Goal: Information Seeking & Learning: Learn about a topic

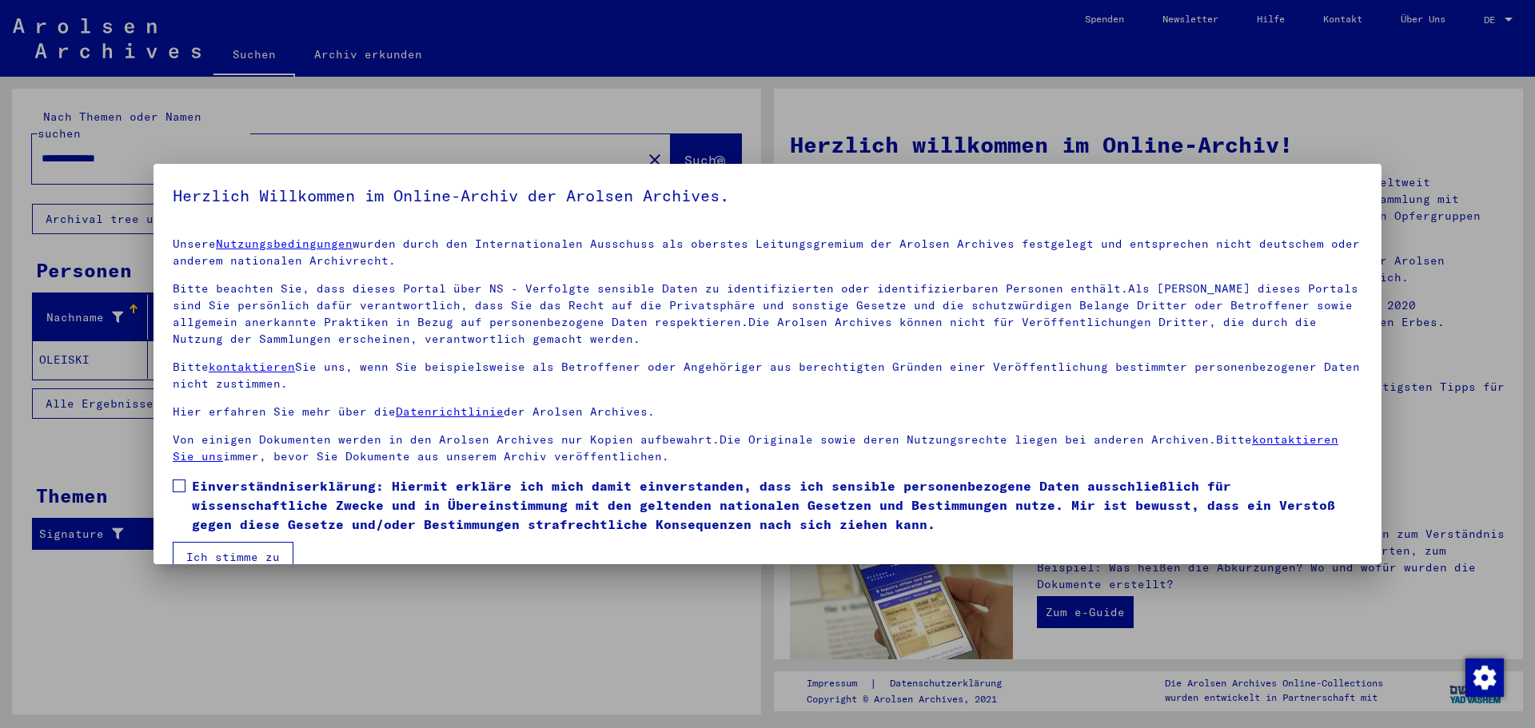
click at [173, 482] on span at bounding box center [179, 486] width 13 height 13
click at [204, 554] on button "Ich stimme zu" at bounding box center [233, 557] width 121 height 30
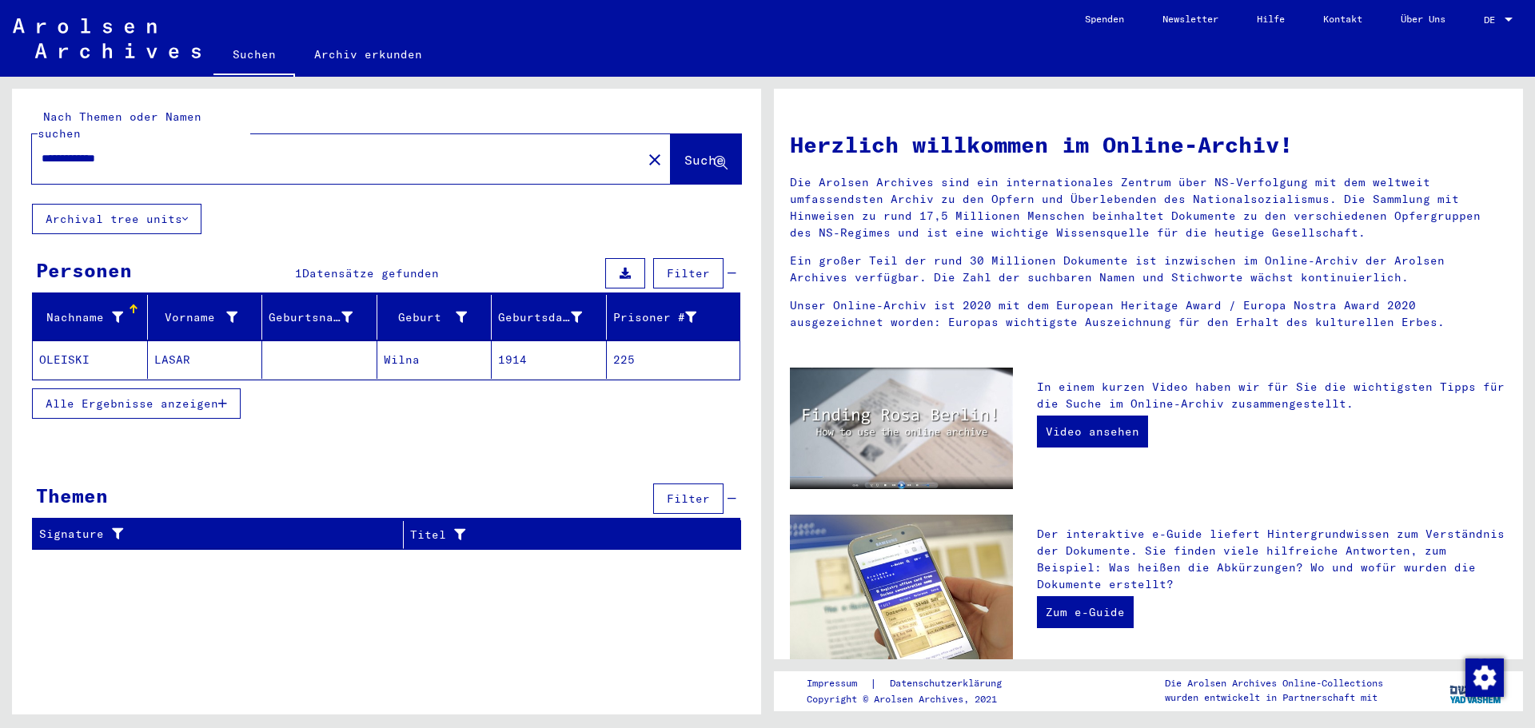
click at [492, 341] on mat-cell "1914" at bounding box center [549, 360] width 115 height 38
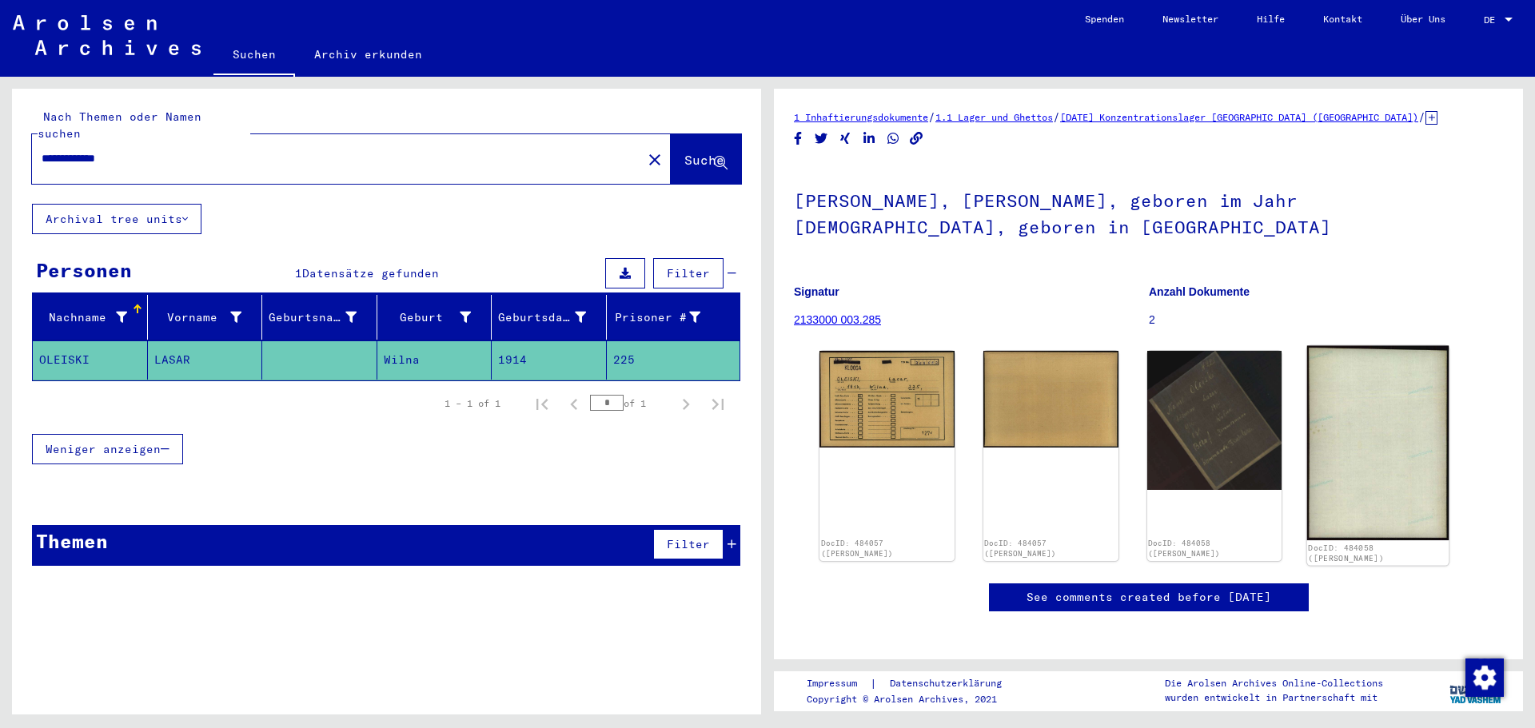
click at [1396, 456] on img at bounding box center [1377, 443] width 141 height 195
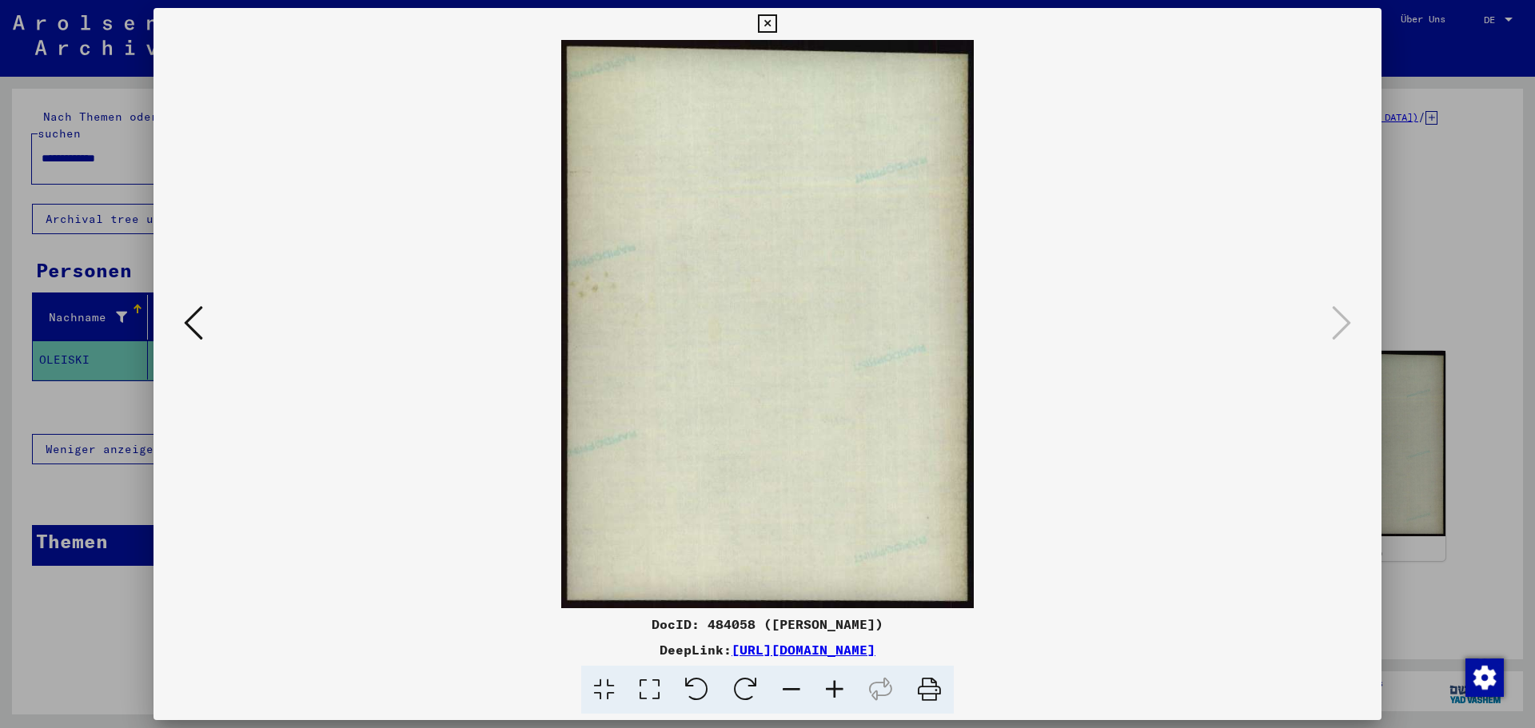
click at [209, 329] on img at bounding box center [767, 324] width 1119 height 568
click at [200, 324] on icon at bounding box center [193, 323] width 19 height 38
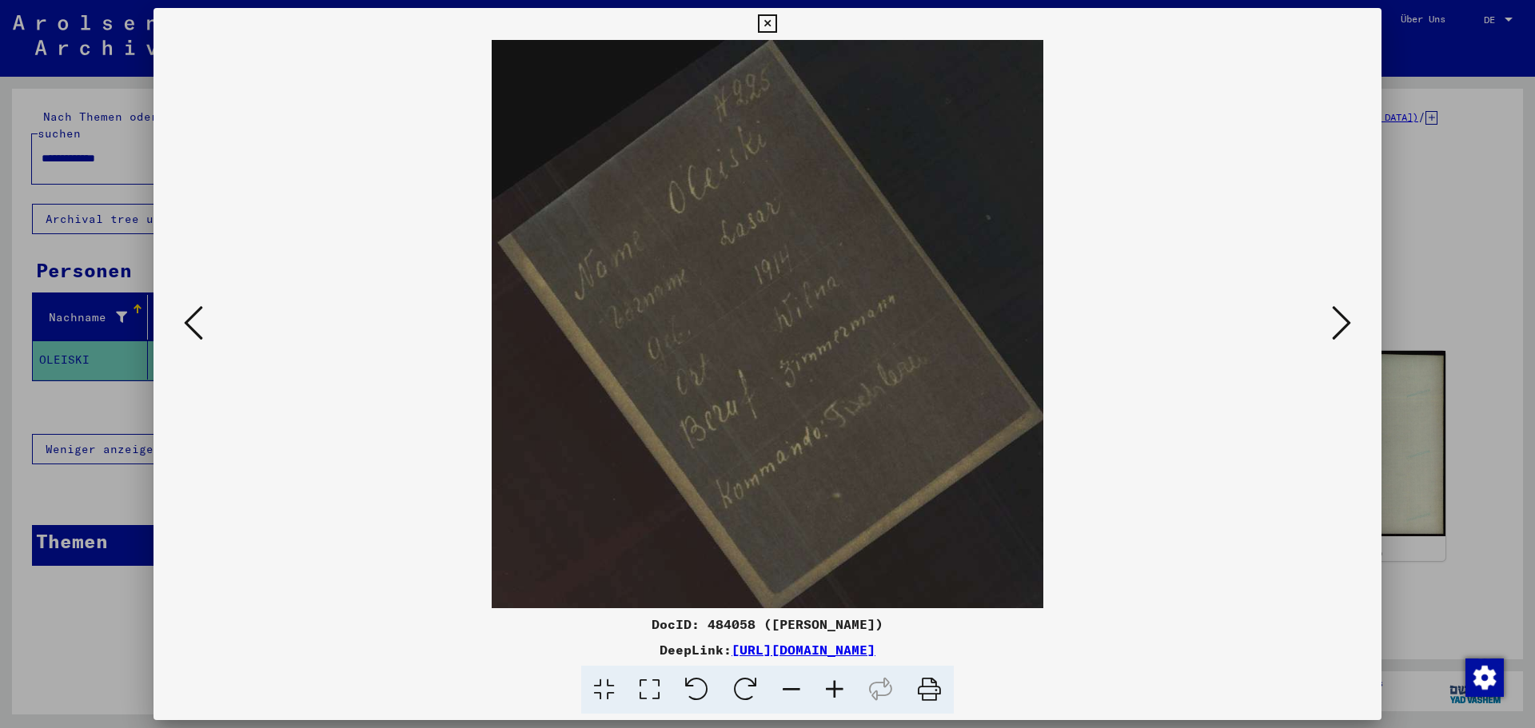
click at [187, 329] on icon at bounding box center [193, 323] width 19 height 38
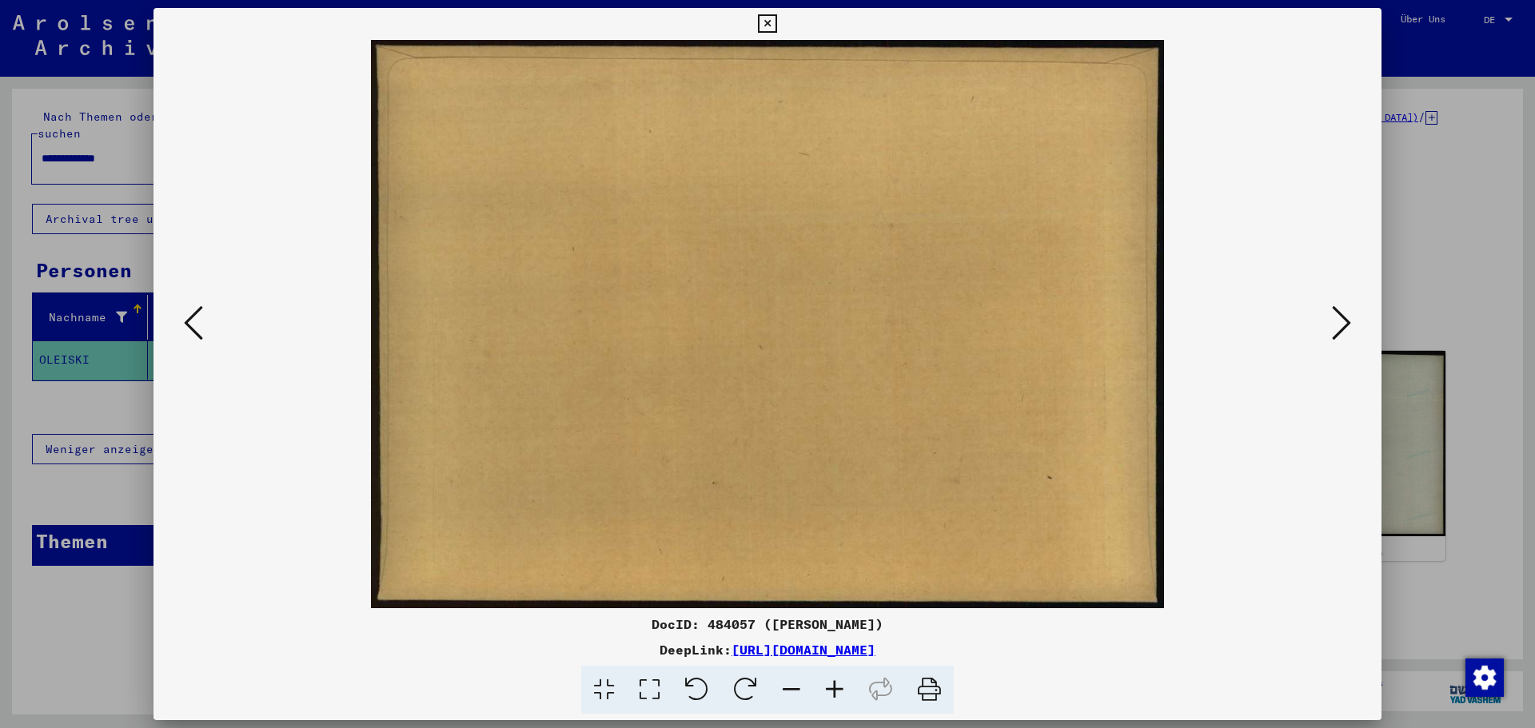
click at [187, 329] on icon at bounding box center [193, 323] width 19 height 38
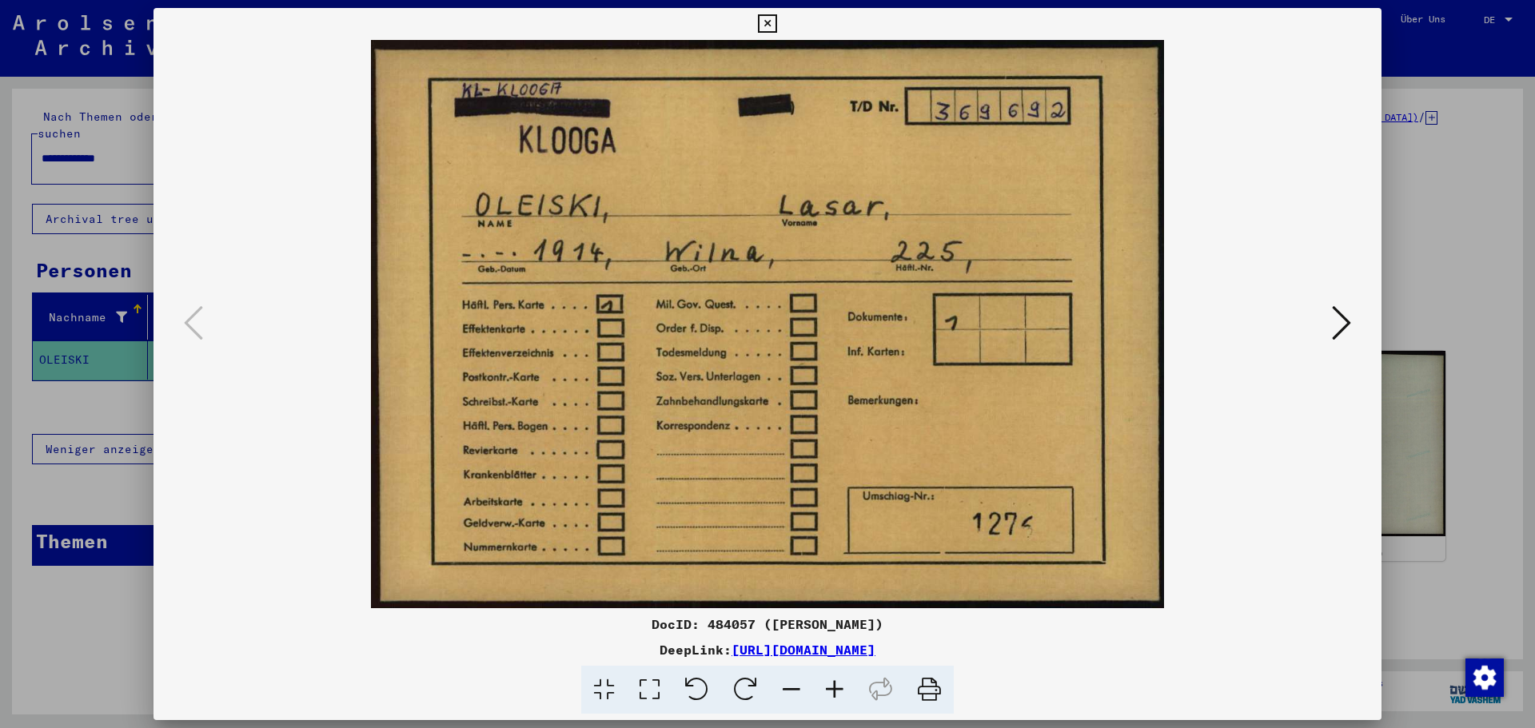
click at [771, 26] on icon at bounding box center [767, 23] width 18 height 19
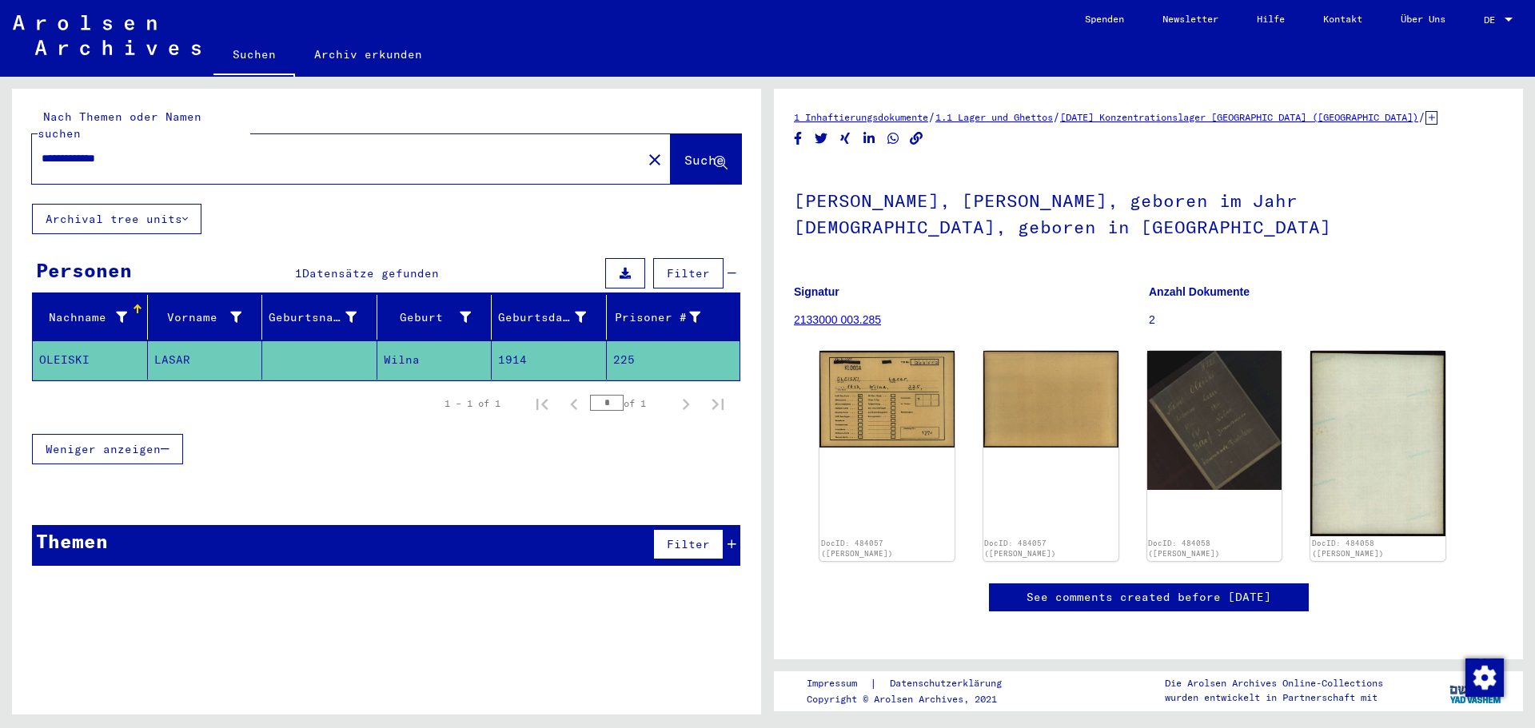
drag, startPoint x: 85, startPoint y: 141, endPoint x: 0, endPoint y: 139, distance: 84.8
click at [0, 147] on div "**********" at bounding box center [383, 396] width 767 height 638
type input "*******"
click at [69, 204] on button "Archival tree units" at bounding box center [116, 219] width 169 height 30
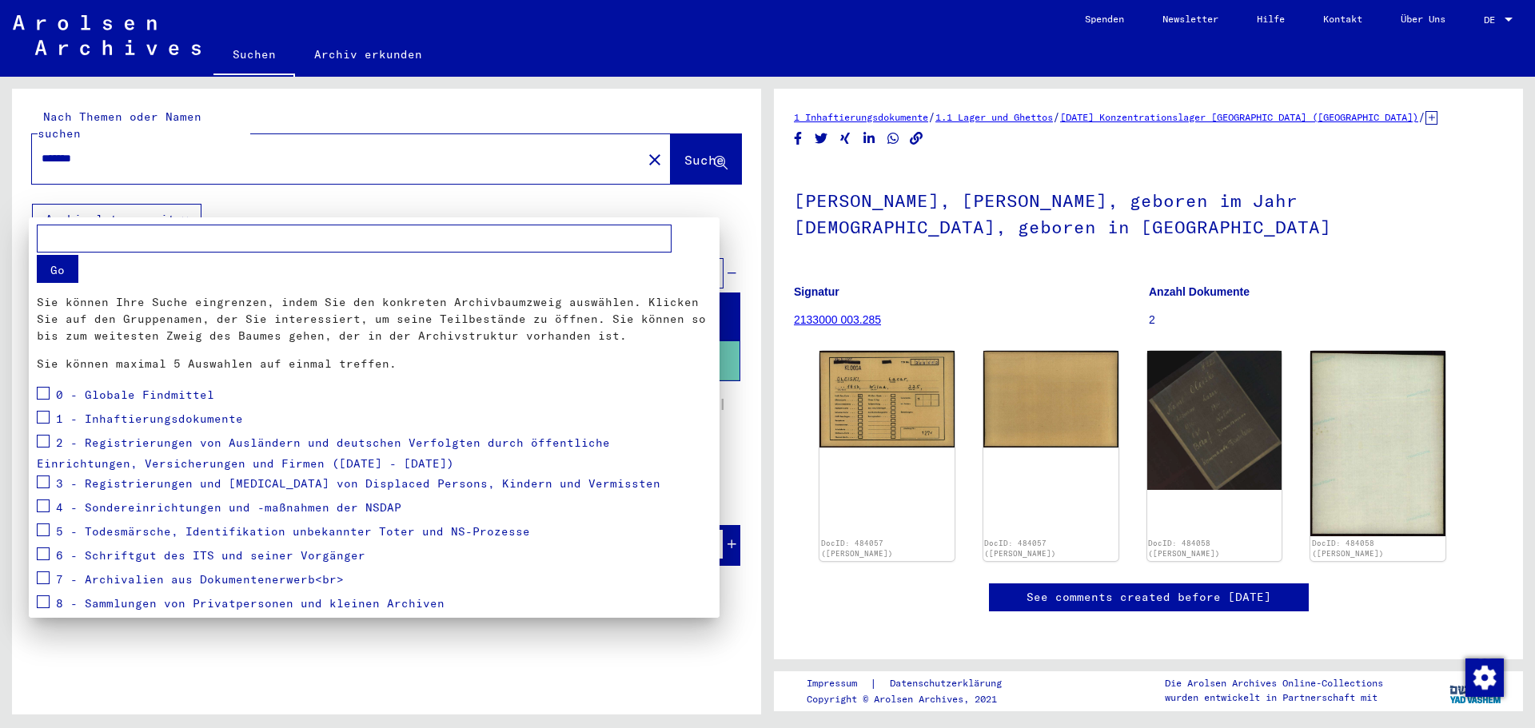
click at [127, 201] on div at bounding box center [767, 364] width 1535 height 728
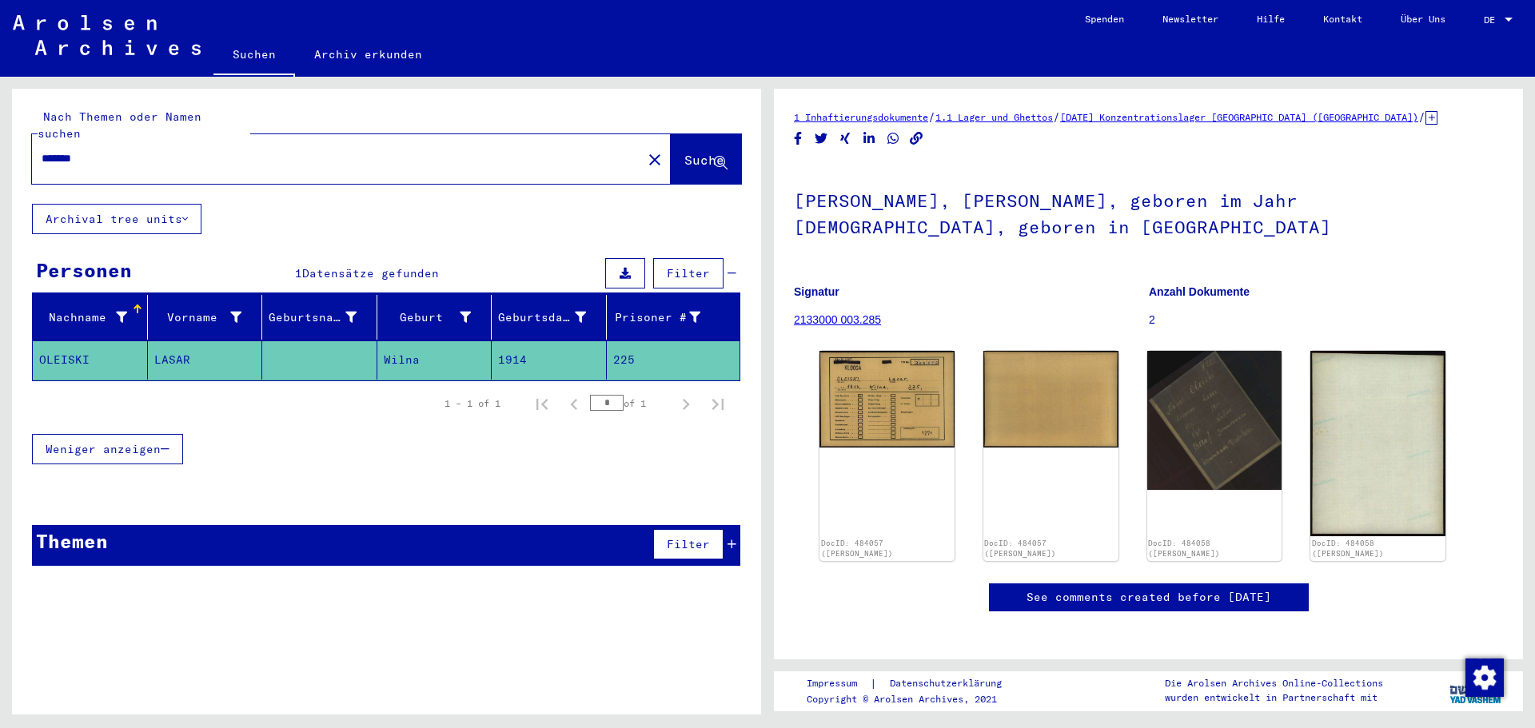
click at [684, 152] on span "Suche" at bounding box center [704, 160] width 40 height 16
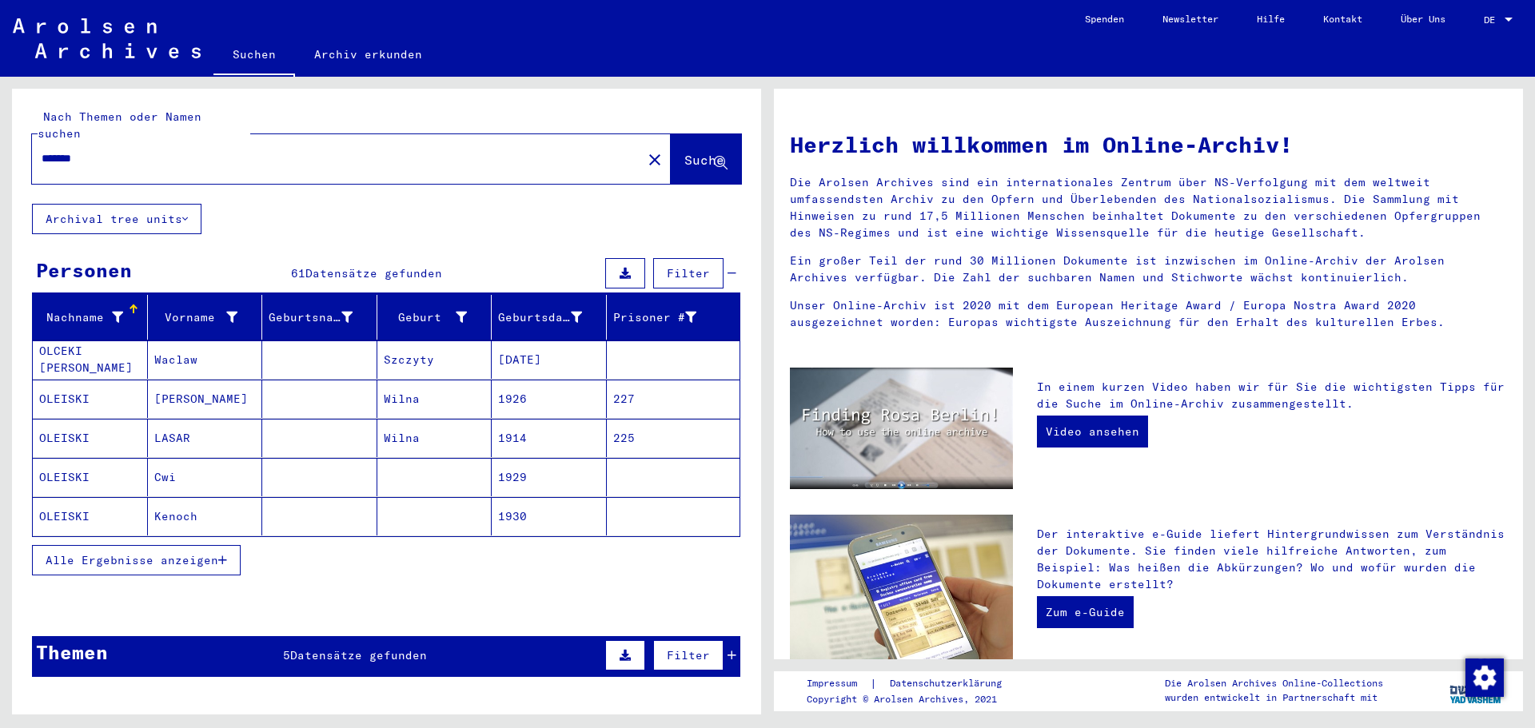
click at [209, 553] on span "Alle Ergebnisse anzeigen" at bounding box center [132, 560] width 173 height 14
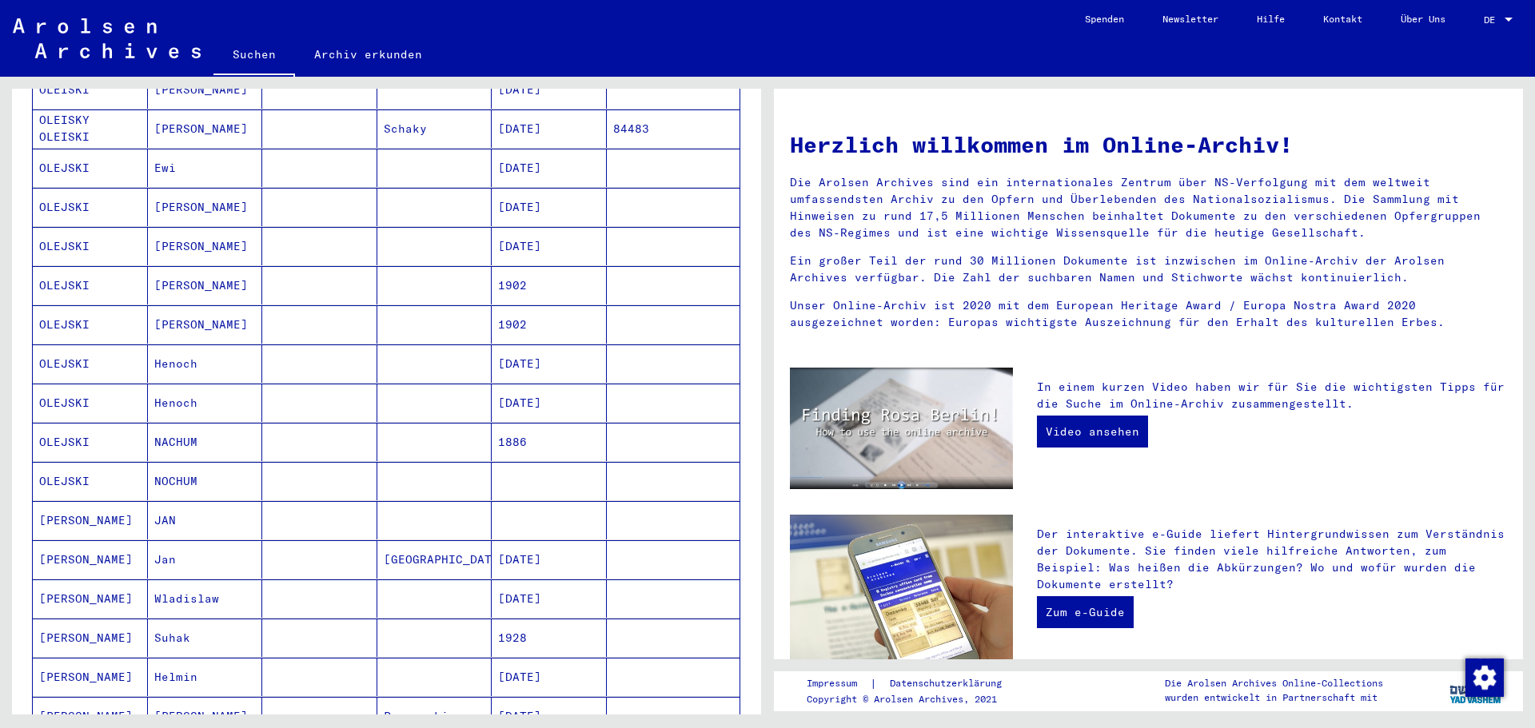
scroll to position [549, 0]
click at [88, 419] on mat-cell "OLEJSKI" at bounding box center [90, 437] width 115 height 38
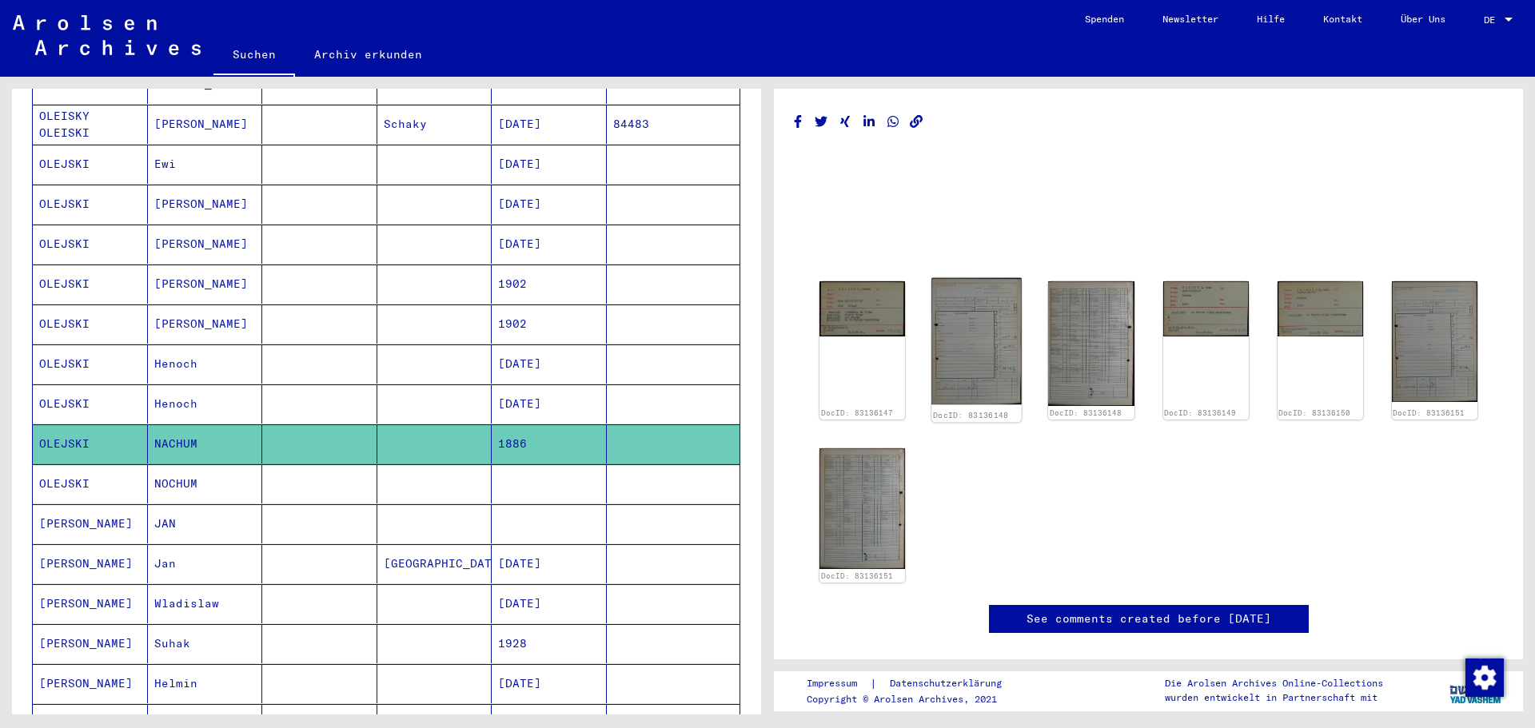
click at [946, 362] on img at bounding box center [976, 341] width 90 height 126
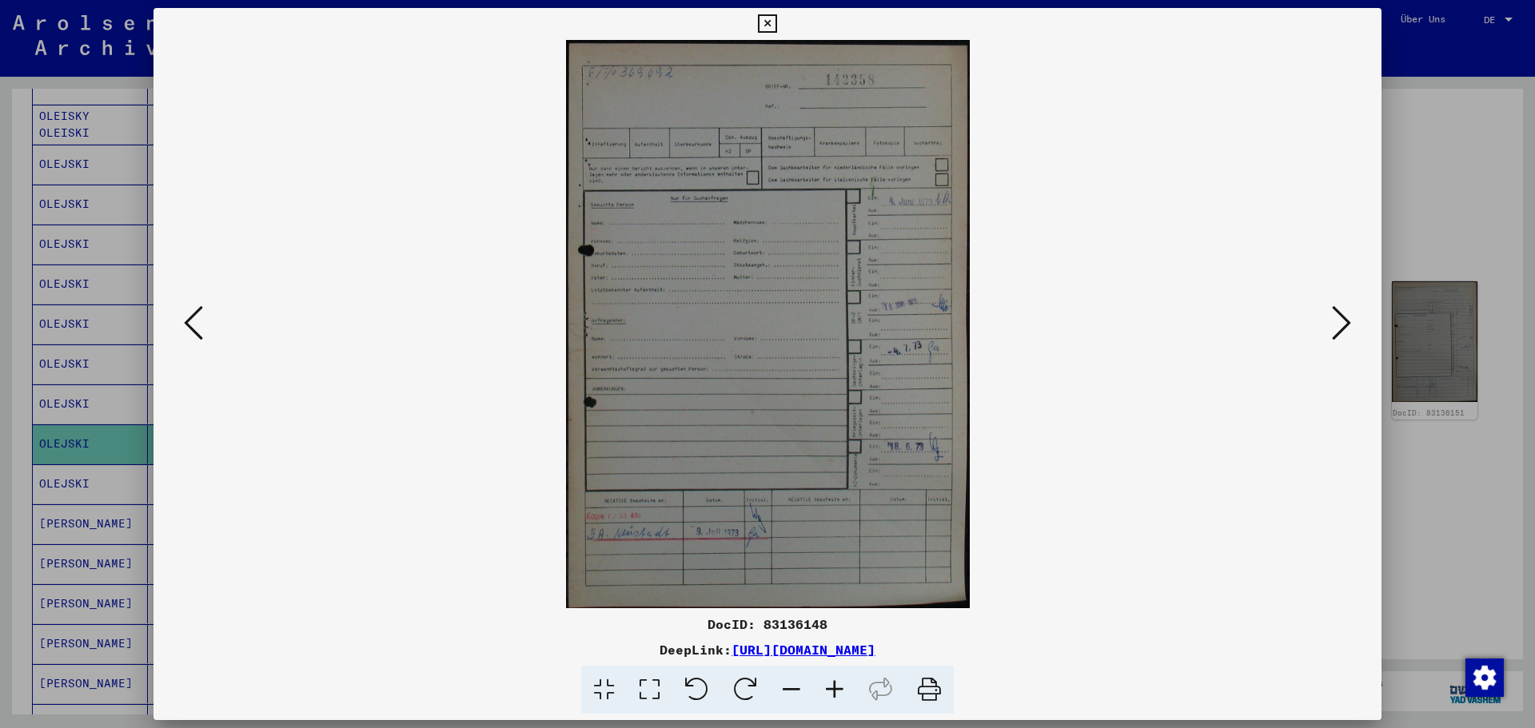
click at [189, 331] on icon at bounding box center [193, 323] width 19 height 38
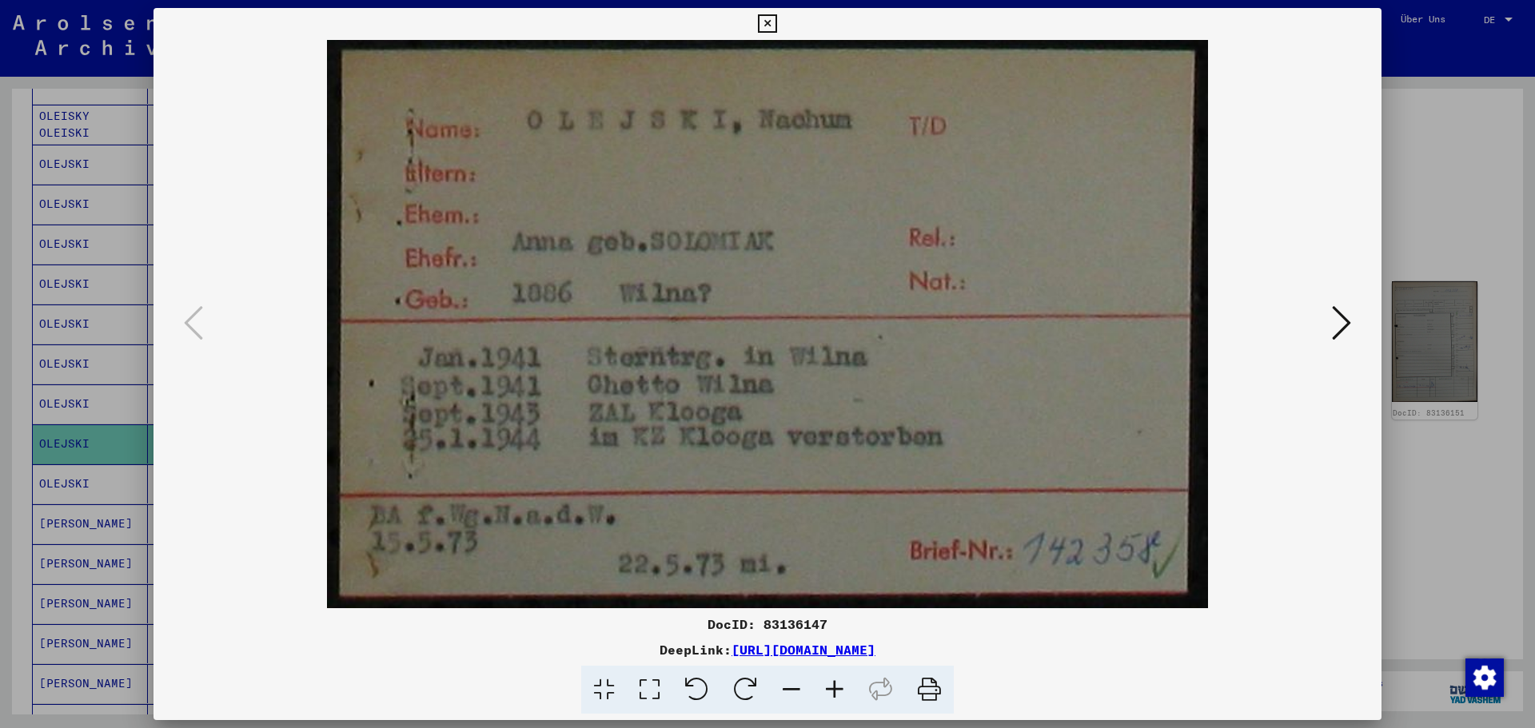
click at [1340, 324] on icon at bounding box center [1341, 323] width 19 height 38
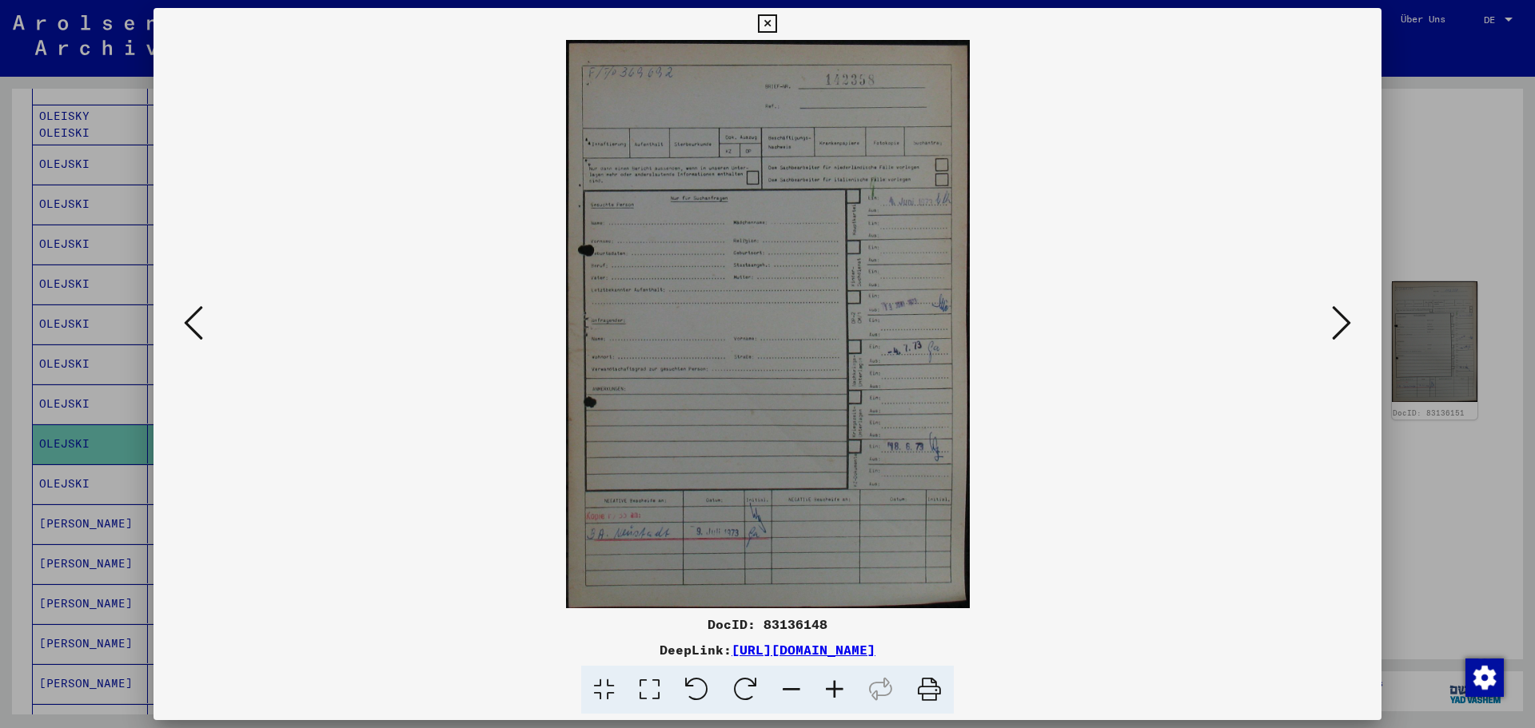
click at [1344, 328] on icon at bounding box center [1341, 323] width 19 height 38
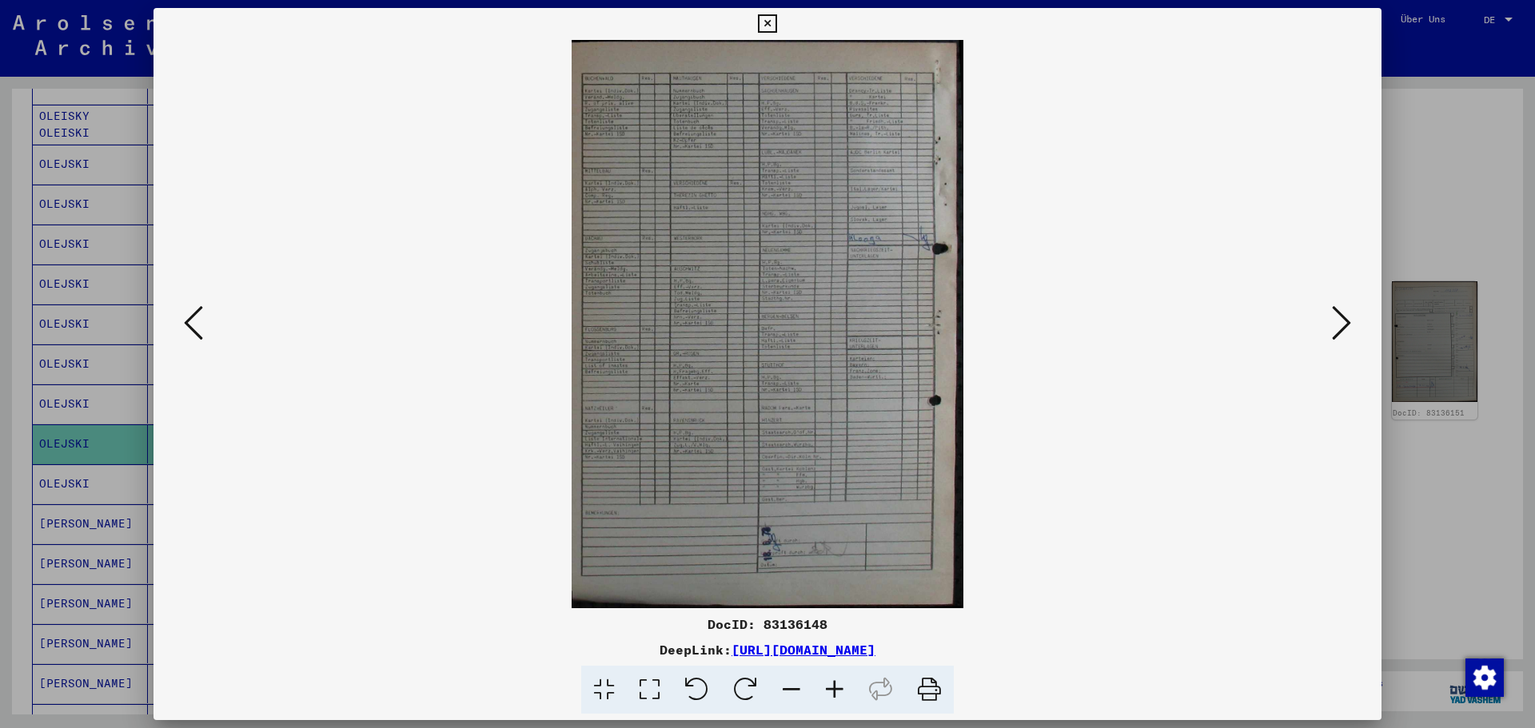
click at [827, 696] on icon at bounding box center [834, 690] width 43 height 49
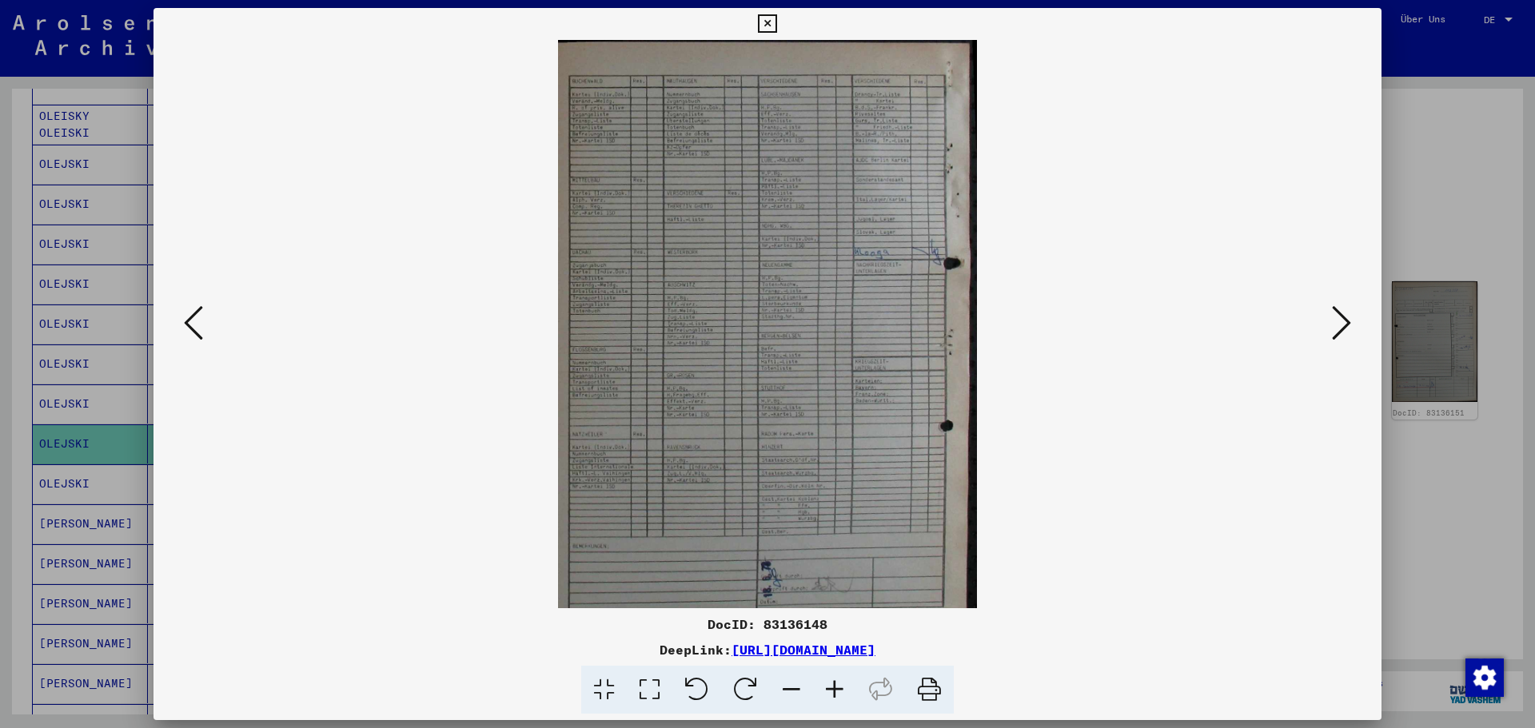
click at [827, 696] on icon at bounding box center [834, 690] width 43 height 49
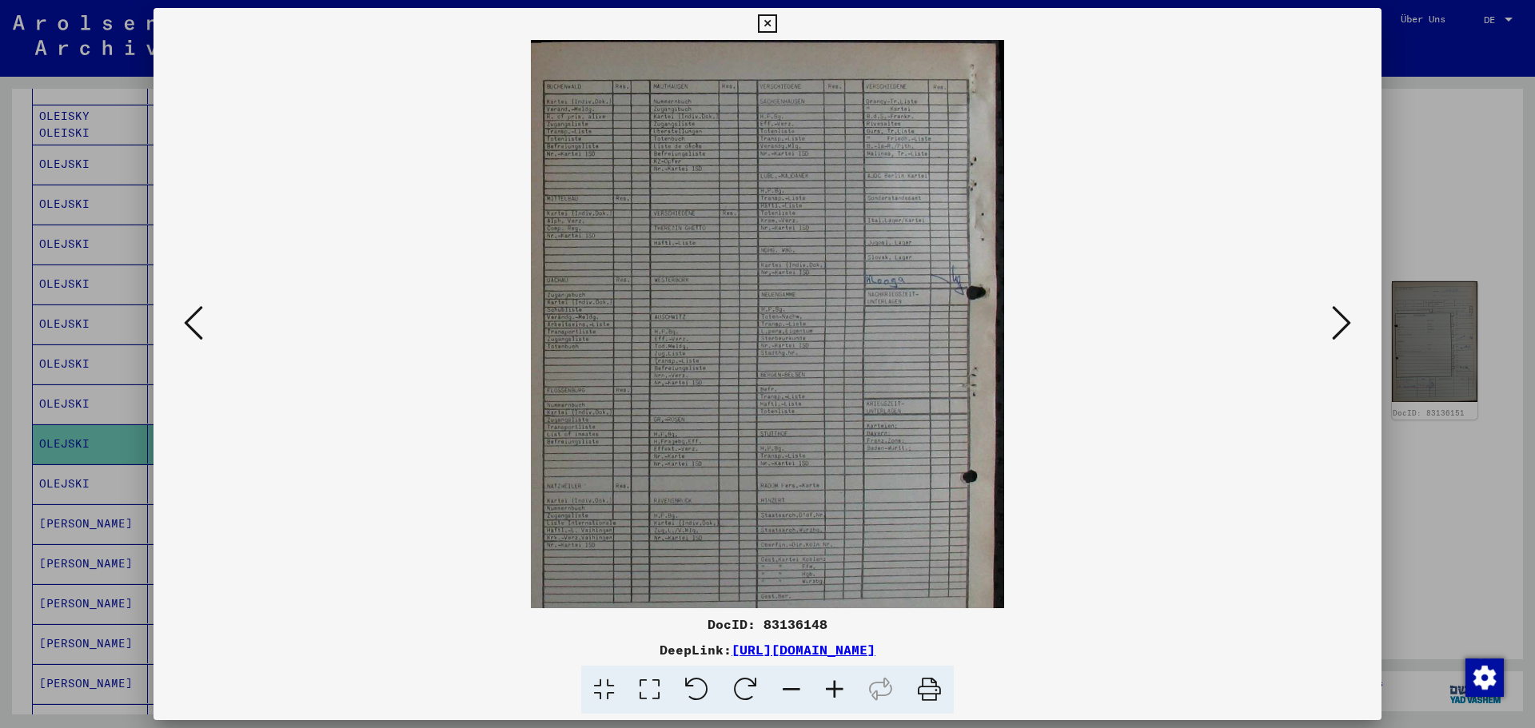
click at [827, 696] on icon at bounding box center [834, 690] width 43 height 49
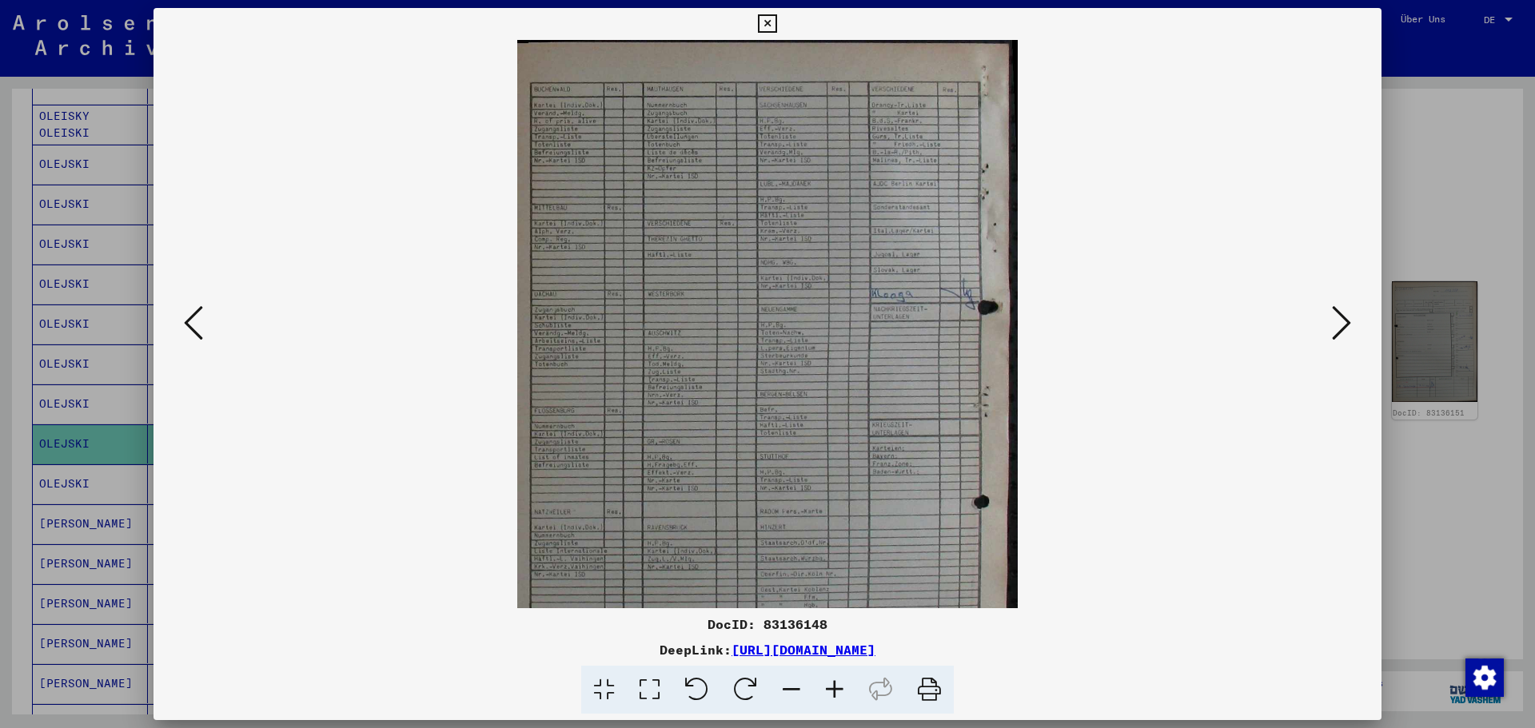
click at [827, 696] on icon at bounding box center [834, 690] width 43 height 49
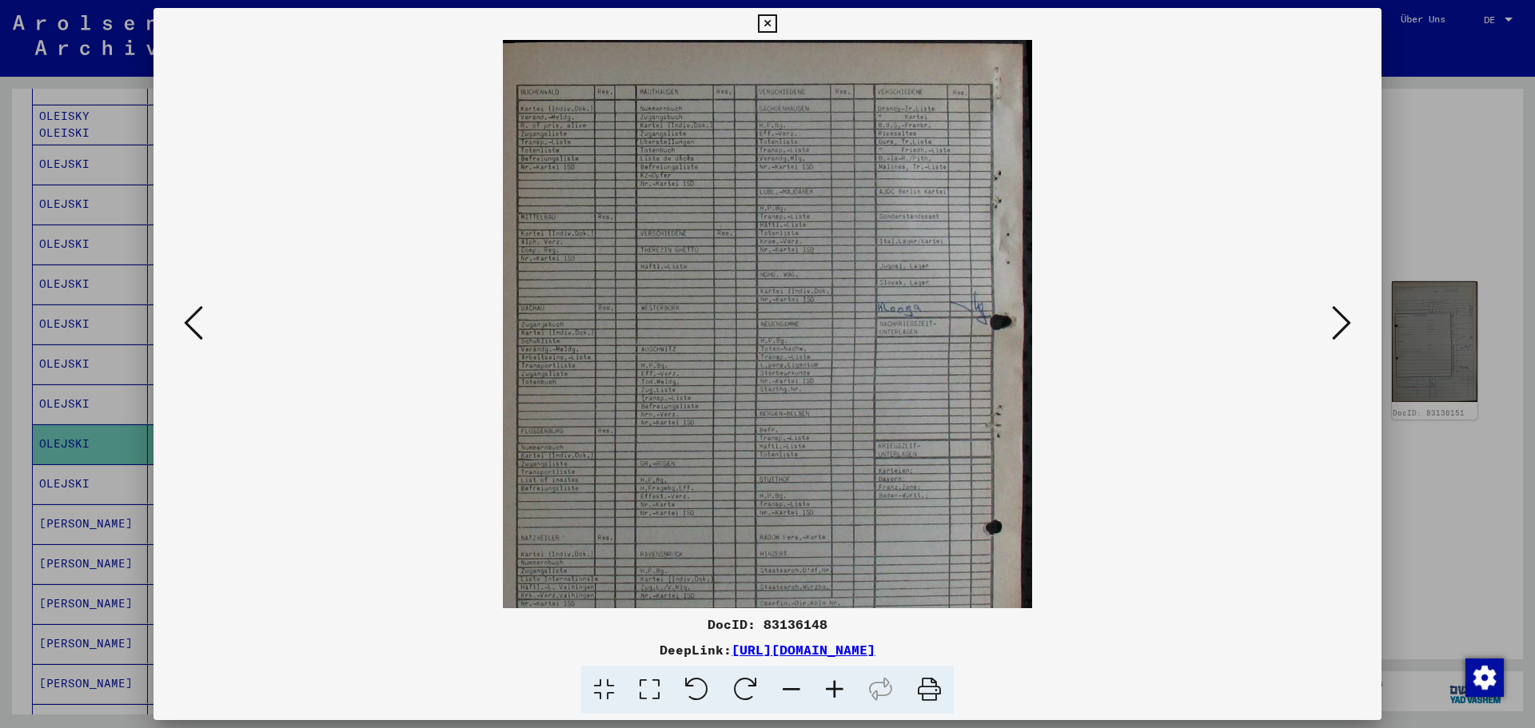
click at [827, 696] on icon at bounding box center [834, 690] width 43 height 49
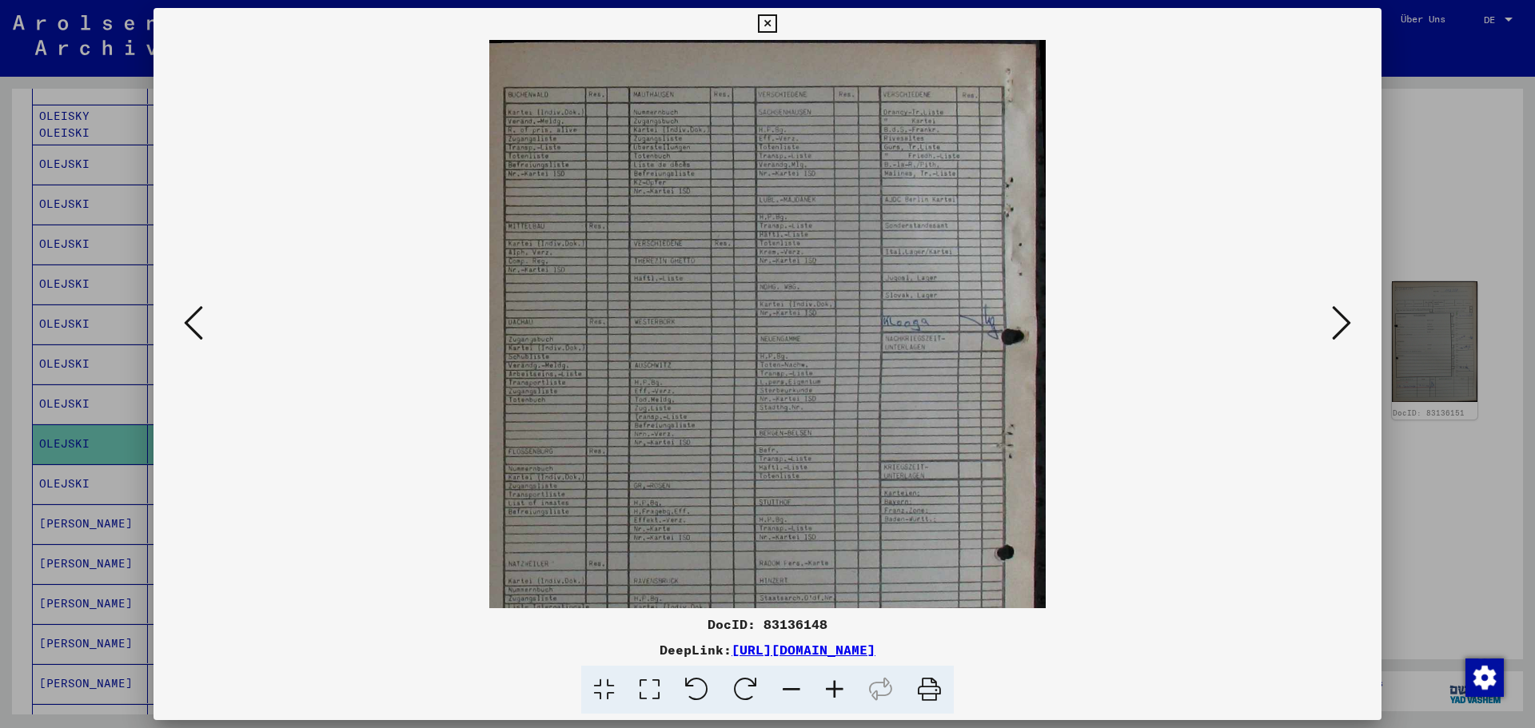
click at [827, 696] on icon at bounding box center [834, 690] width 43 height 49
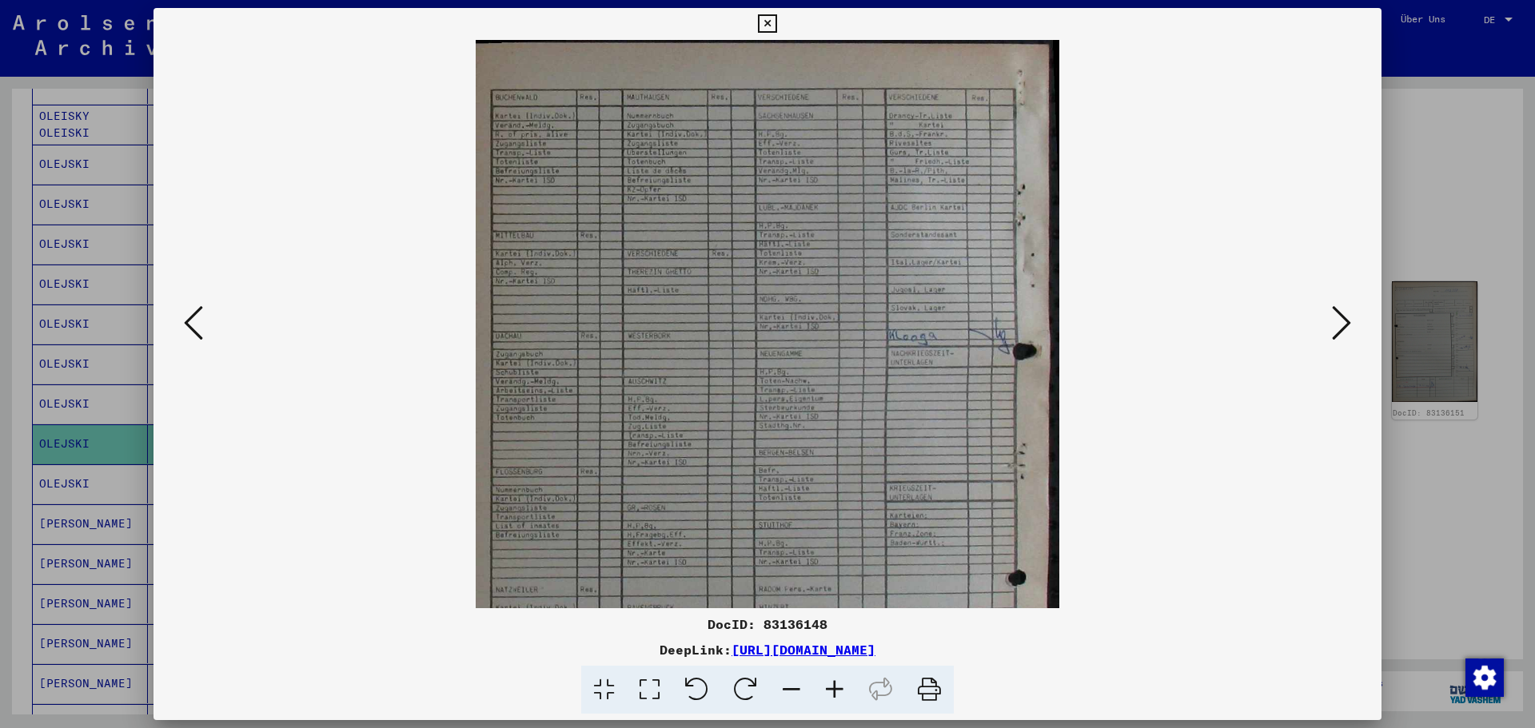
click at [827, 696] on icon at bounding box center [834, 690] width 43 height 49
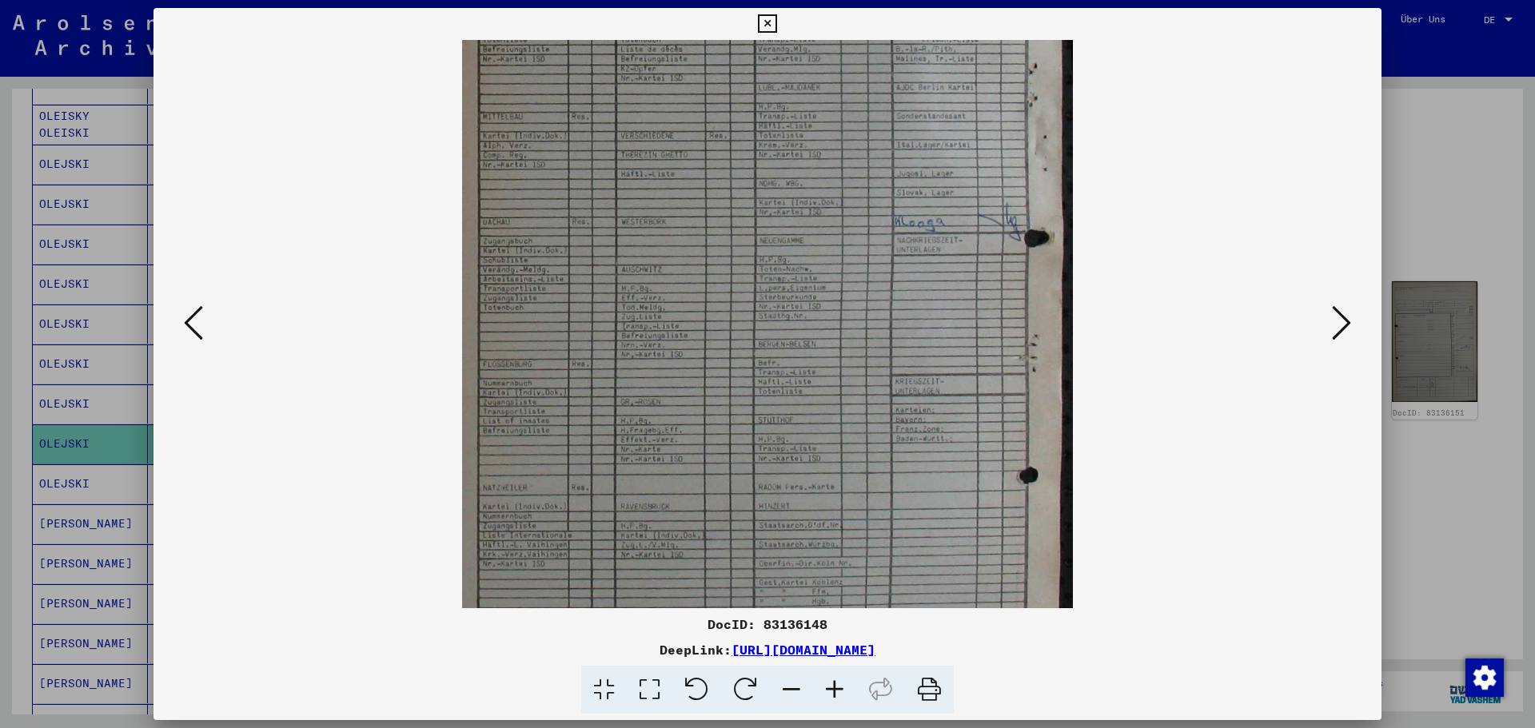
scroll to position [317, 0]
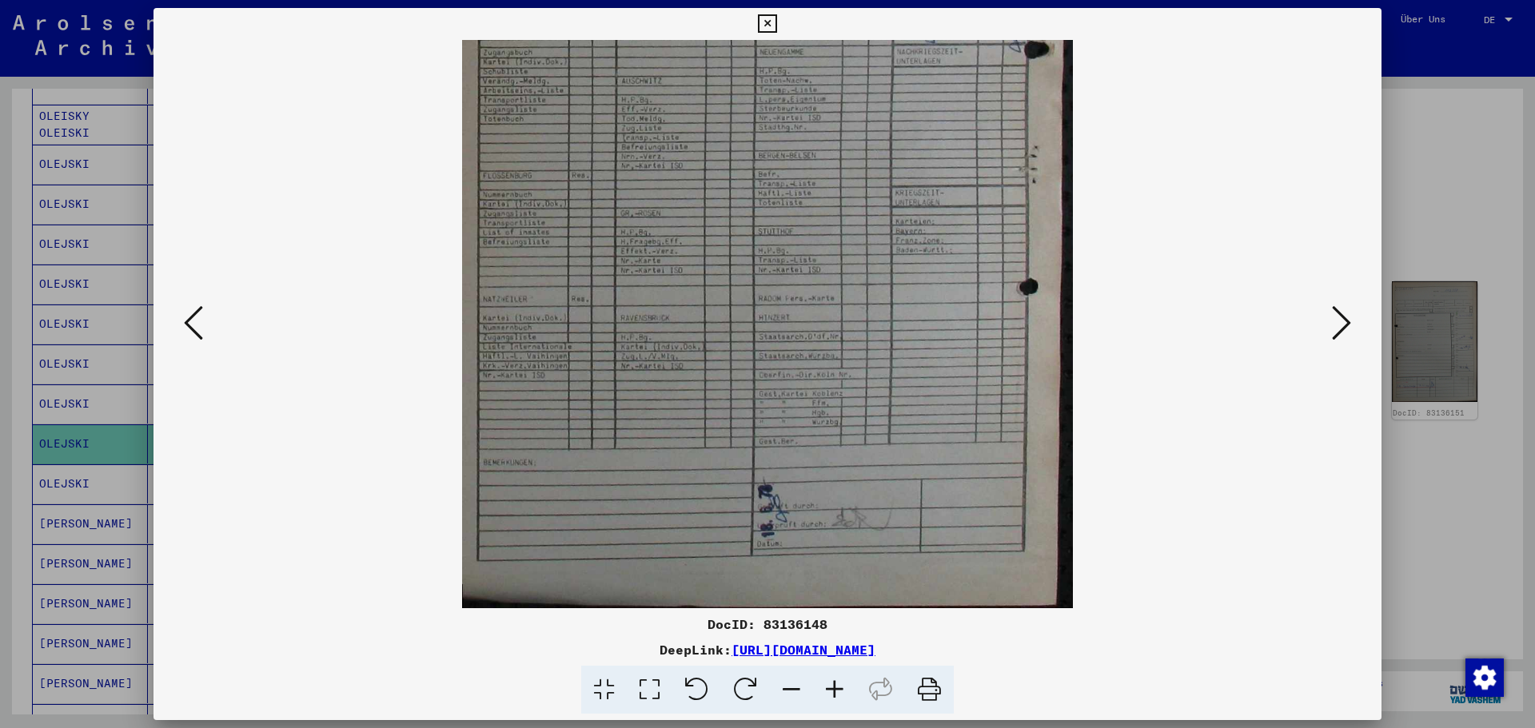
drag, startPoint x: 1010, startPoint y: 456, endPoint x: 959, endPoint y: 155, distance: 304.7
click at [959, 155] on img at bounding box center [767, 167] width 611 height 888
click at [1322, 322] on div at bounding box center [767, 324] width 1119 height 568
click at [1353, 317] on button at bounding box center [1341, 324] width 29 height 46
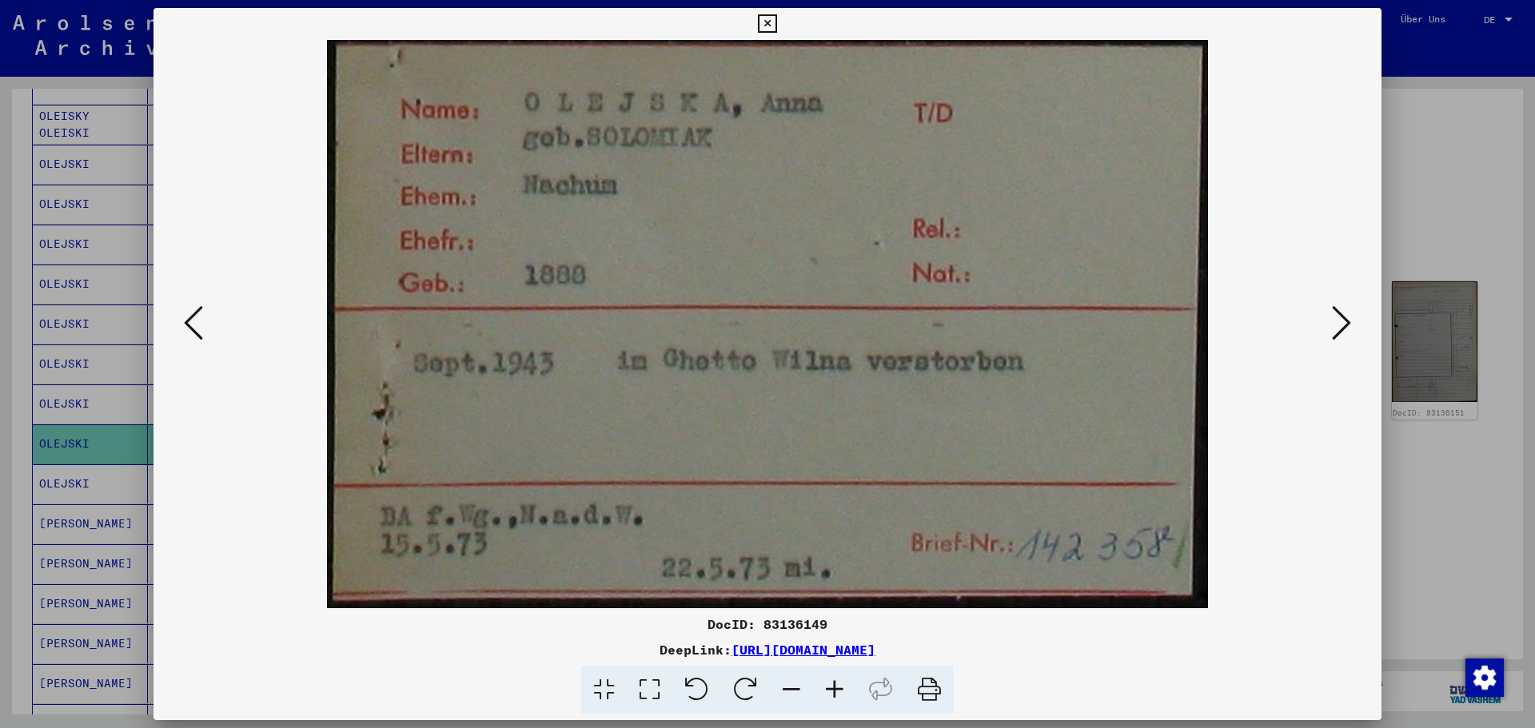
scroll to position [0, 0]
click at [1342, 325] on icon at bounding box center [1341, 323] width 19 height 38
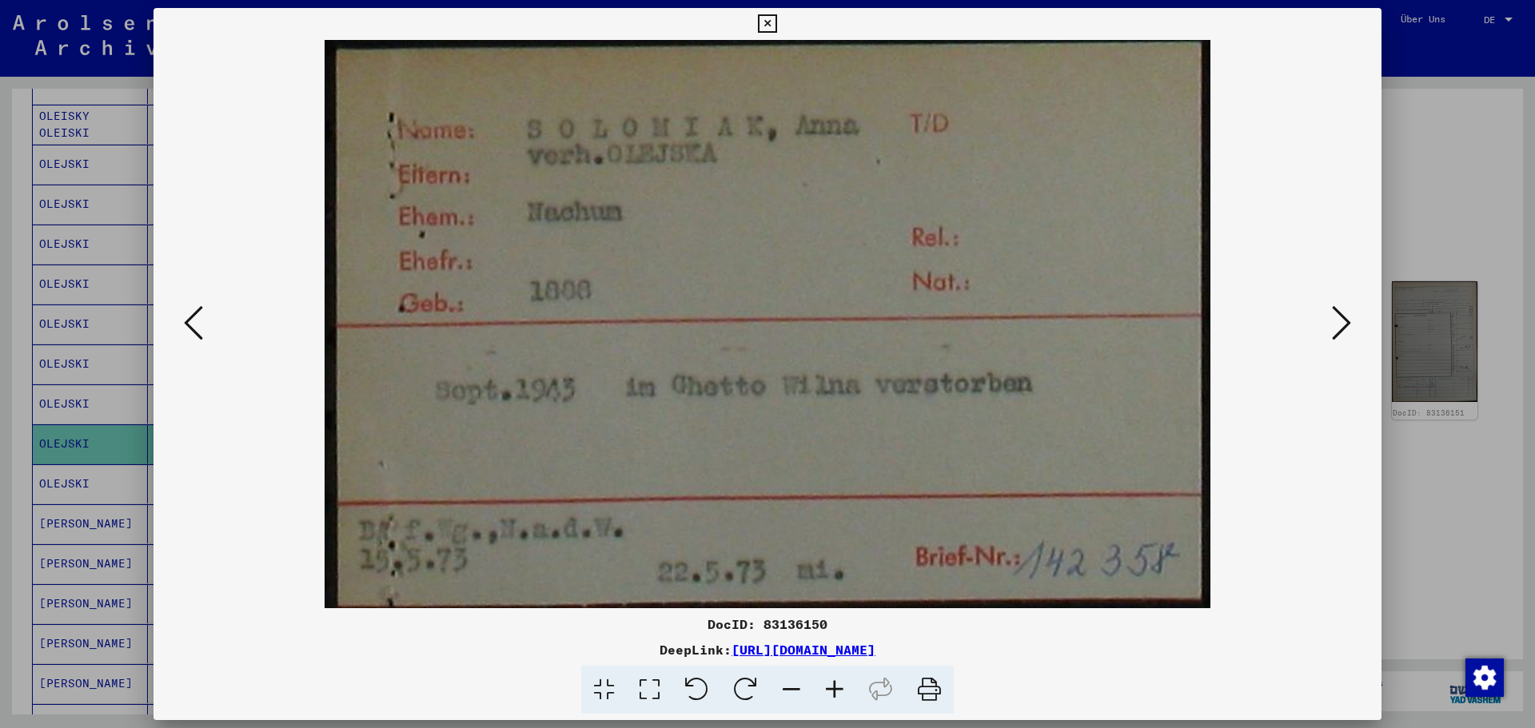
click at [1340, 327] on icon at bounding box center [1341, 323] width 19 height 38
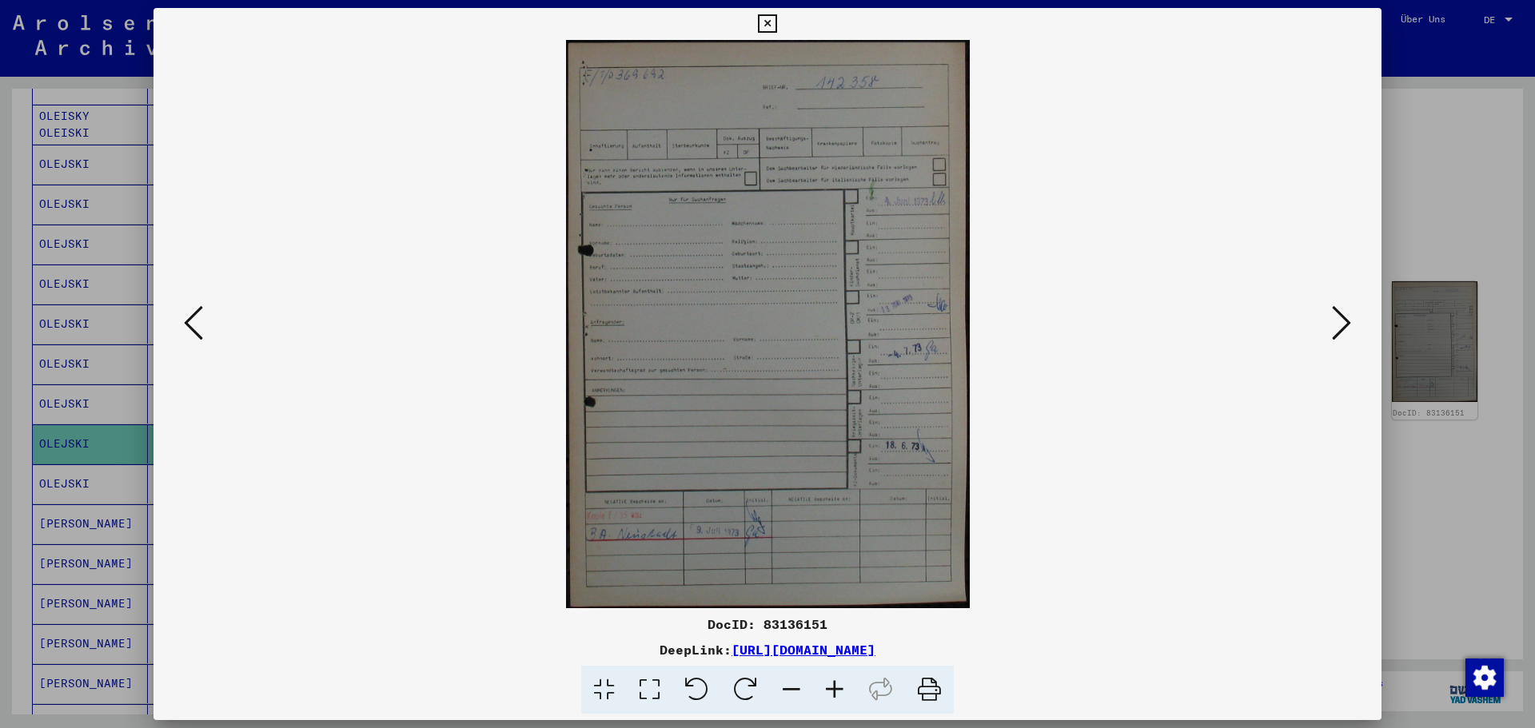
click at [1340, 325] on icon at bounding box center [1341, 323] width 19 height 38
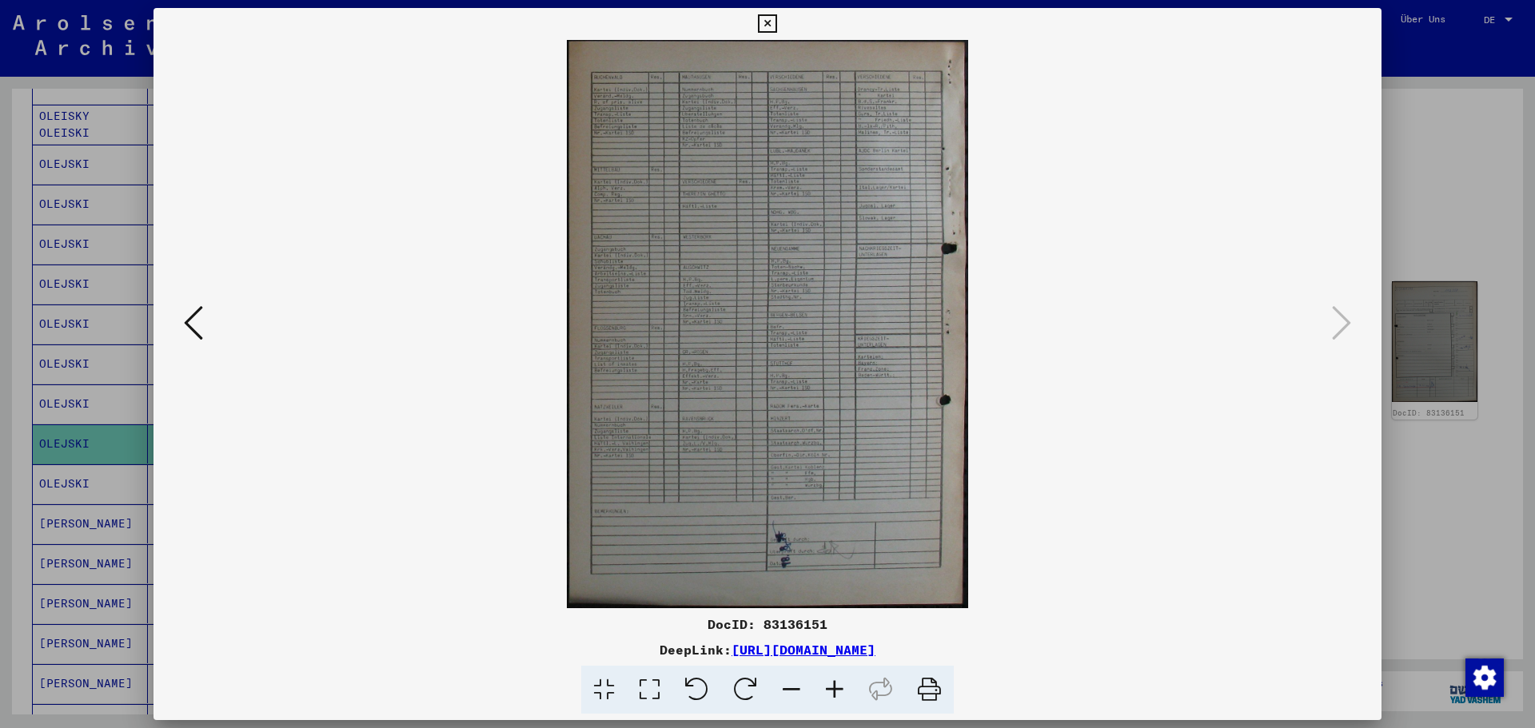
click at [217, 345] on viewer-one-image at bounding box center [767, 324] width 1119 height 568
click at [173, 317] on div at bounding box center [767, 324] width 1228 height 568
click at [198, 318] on icon at bounding box center [193, 323] width 19 height 38
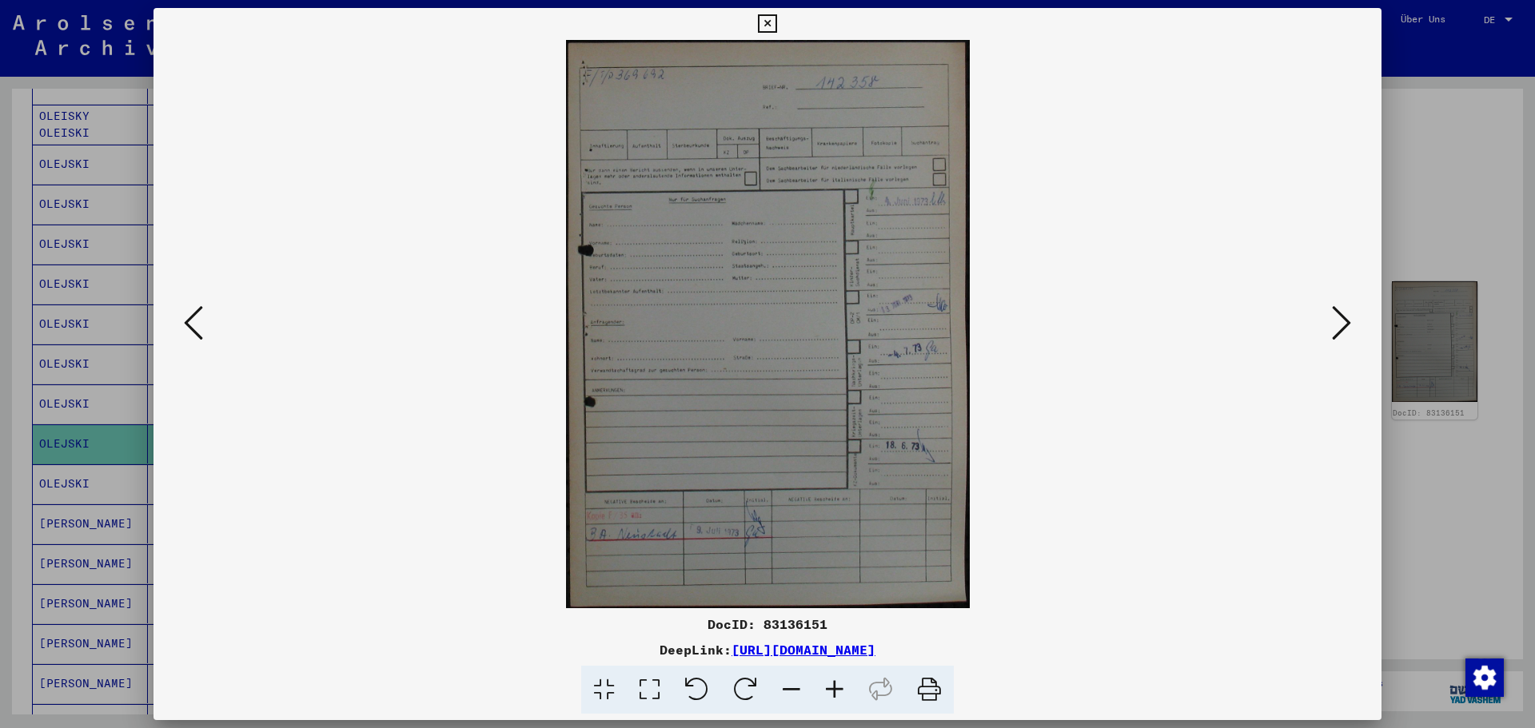
click at [1353, 333] on button at bounding box center [1341, 324] width 29 height 46
